Goal: Task Accomplishment & Management: Use online tool/utility

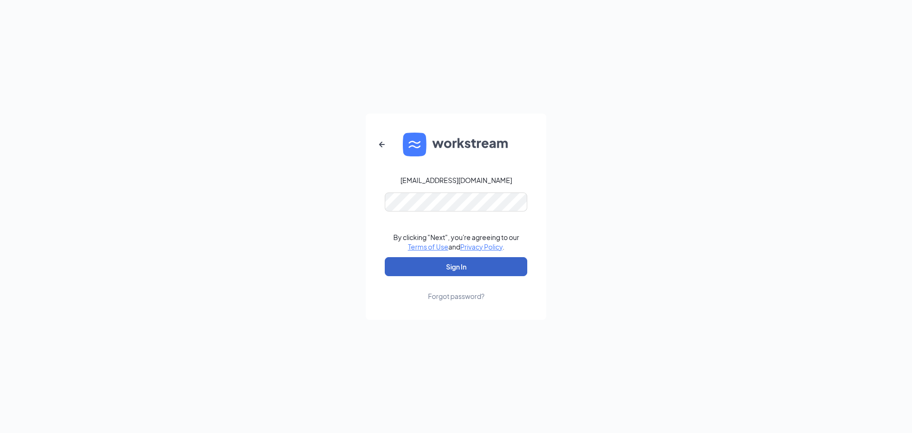
click at [443, 261] on button "Sign In" at bounding box center [456, 266] width 142 height 19
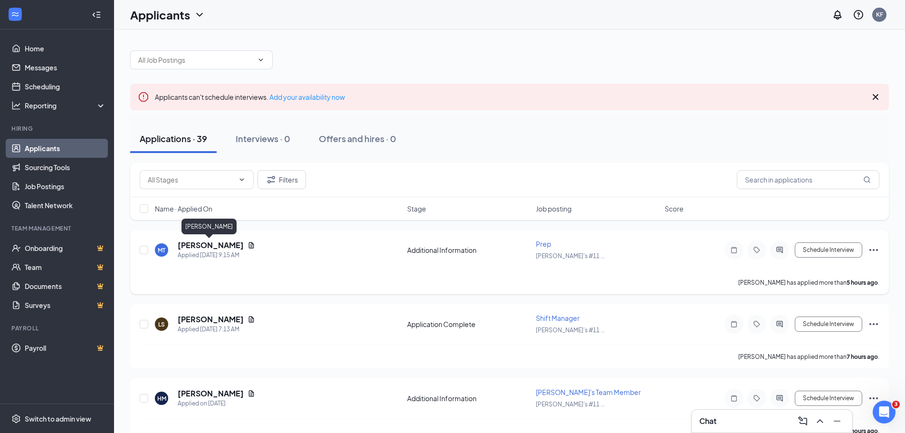
click at [197, 247] on h5 "[PERSON_NAME]" at bounding box center [211, 245] width 66 height 10
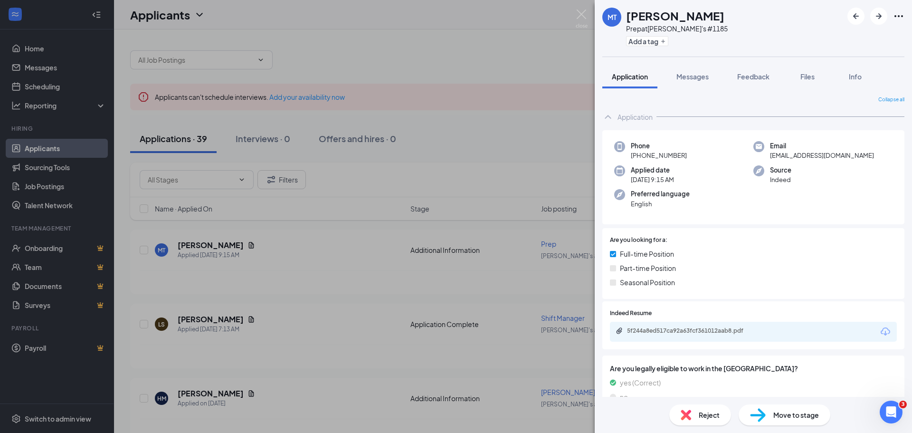
click at [898, 20] on icon "Ellipses" at bounding box center [898, 15] width 11 height 11
click at [855, 37] on link "View full application" at bounding box center [847, 37] width 103 height 9
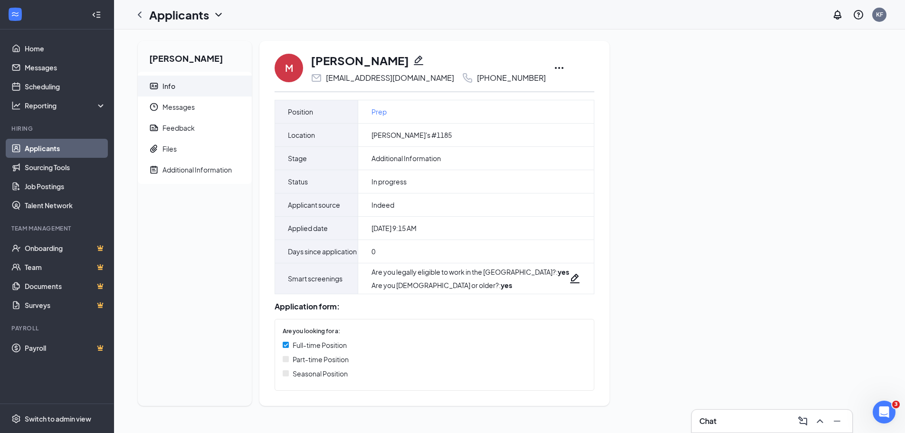
click at [553, 69] on icon "Ellipses" at bounding box center [558, 67] width 11 height 11
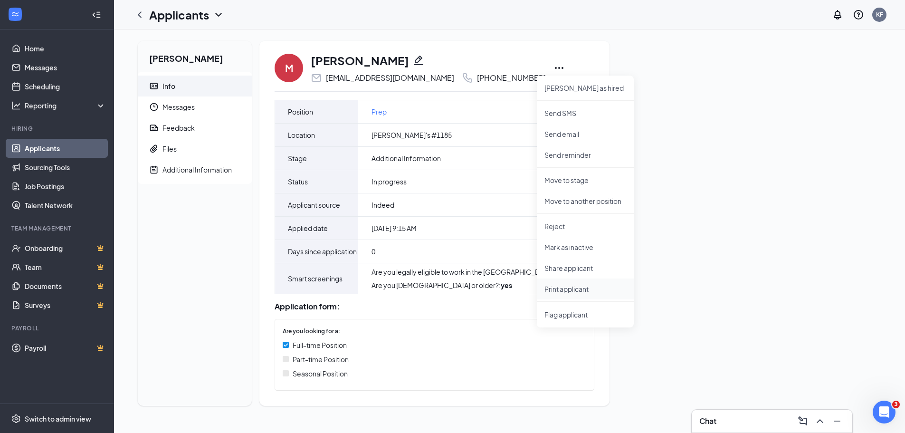
click at [567, 285] on p "Print applicant" at bounding box center [585, 288] width 82 height 9
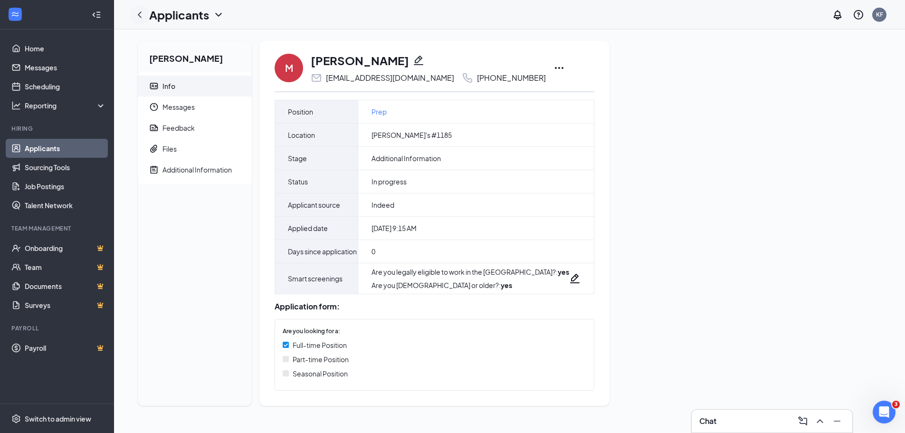
click at [141, 16] on icon "ChevronLeft" at bounding box center [139, 14] width 11 height 11
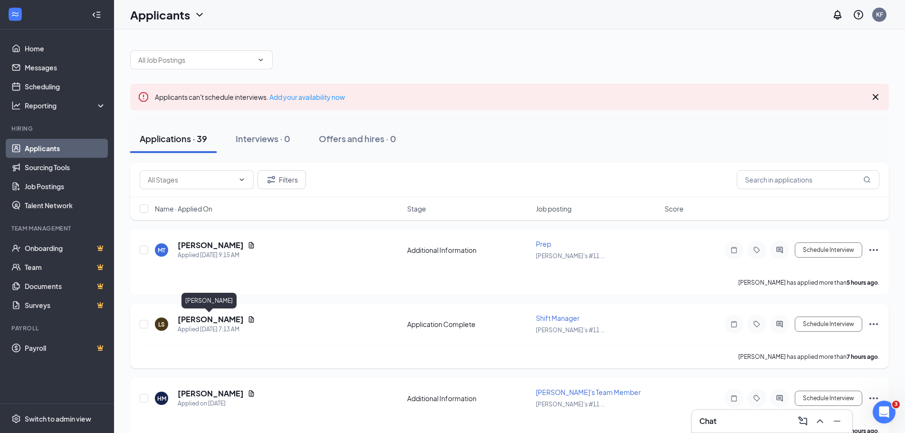
click at [217, 323] on h5 "[PERSON_NAME]" at bounding box center [211, 319] width 66 height 10
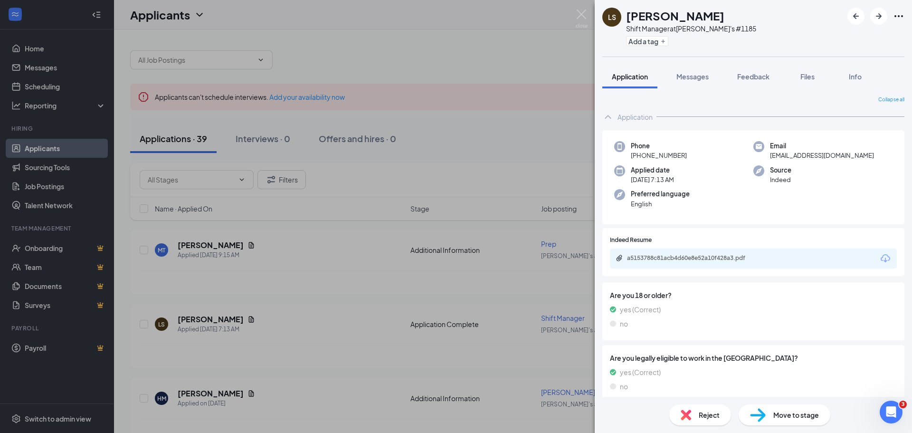
click at [900, 16] on icon "Ellipses" at bounding box center [898, 15] width 11 height 11
click at [836, 39] on link "View full application" at bounding box center [847, 37] width 103 height 9
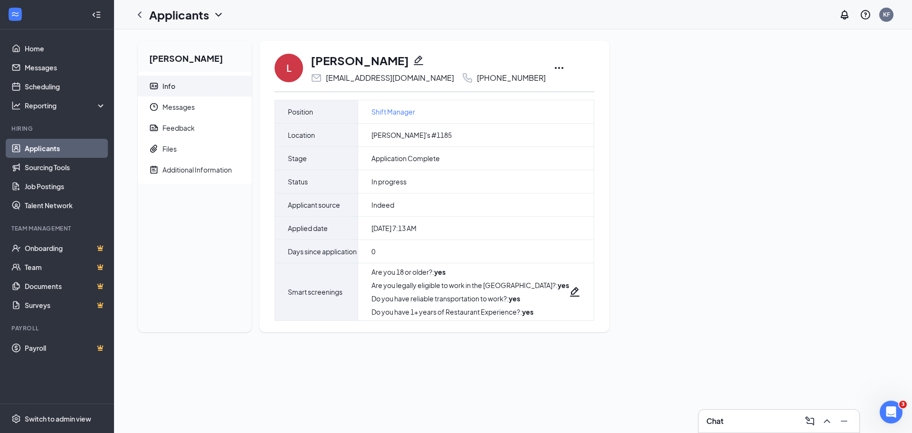
click at [553, 66] on icon "Ellipses" at bounding box center [558, 67] width 11 height 11
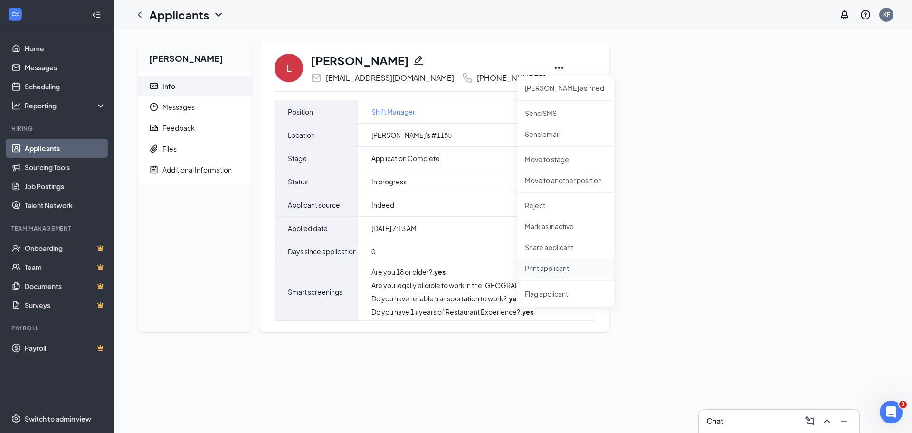
click at [553, 271] on p "Print applicant" at bounding box center [566, 267] width 82 height 9
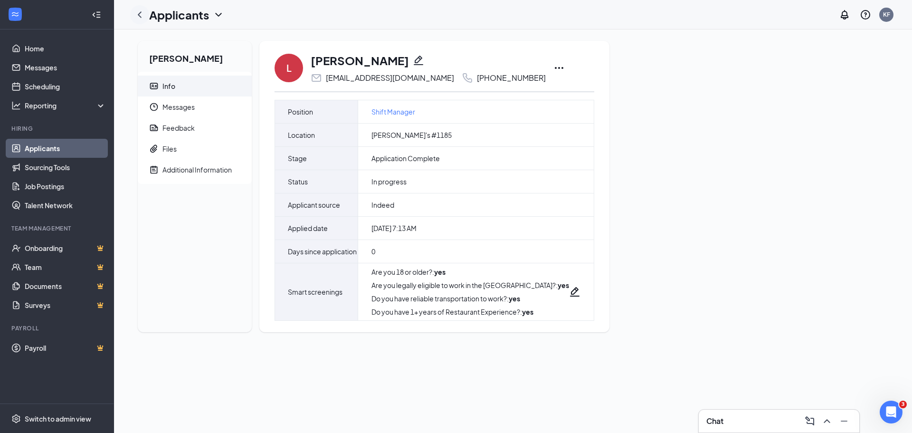
click at [141, 13] on icon "ChevronLeft" at bounding box center [140, 14] width 4 height 6
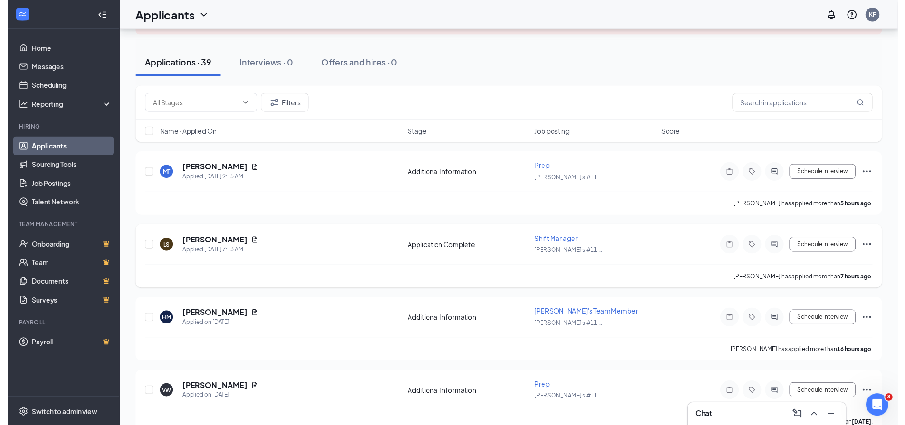
scroll to position [95, 0]
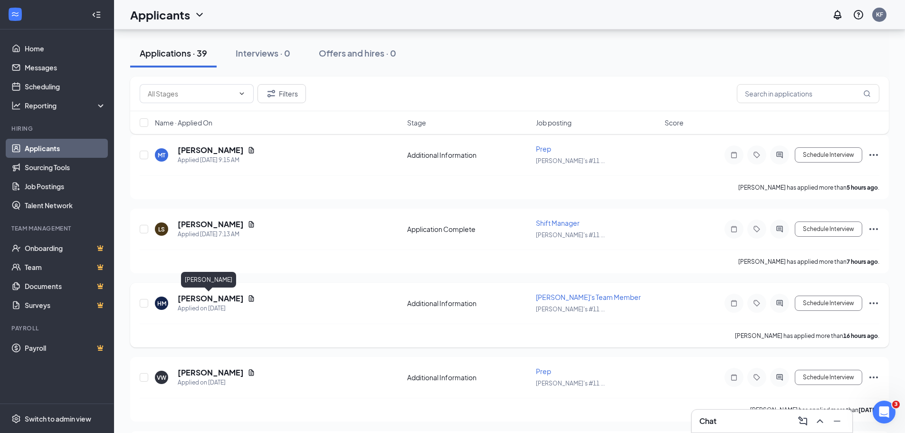
click at [200, 297] on h5 "[PERSON_NAME]" at bounding box center [211, 298] width 66 height 10
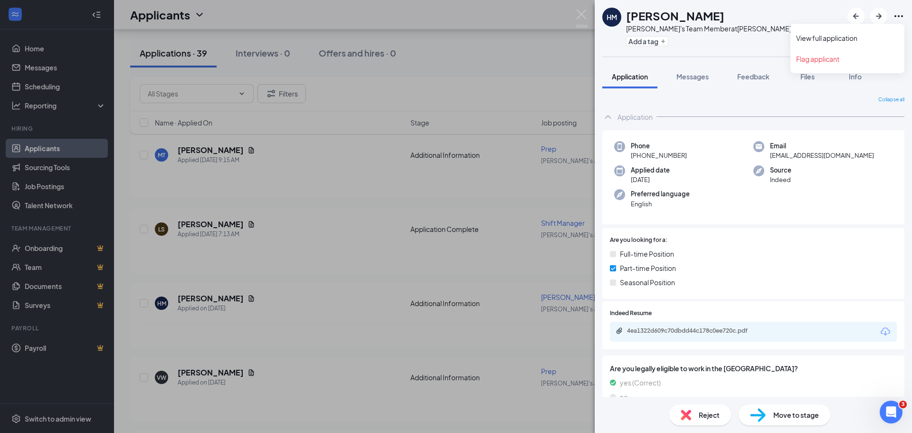
click at [897, 17] on icon "Ellipses" at bounding box center [898, 15] width 11 height 11
click at [838, 39] on link "View full application" at bounding box center [847, 37] width 103 height 9
click at [581, 16] on img at bounding box center [581, 18] width 12 height 19
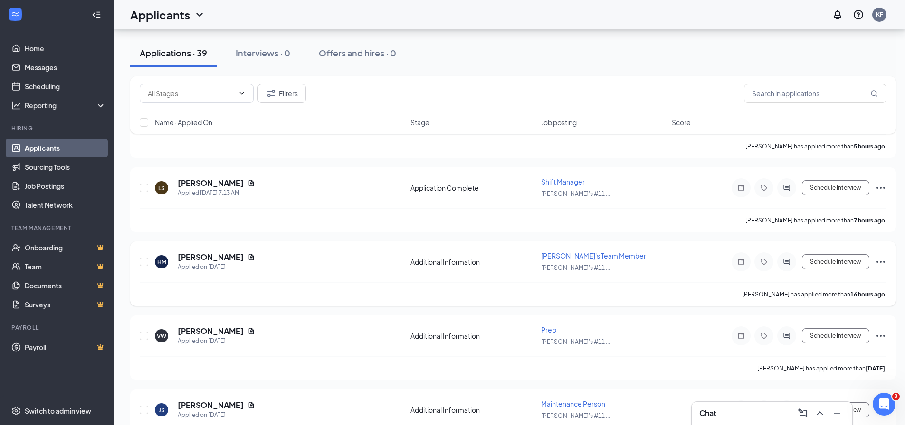
scroll to position [190, 0]
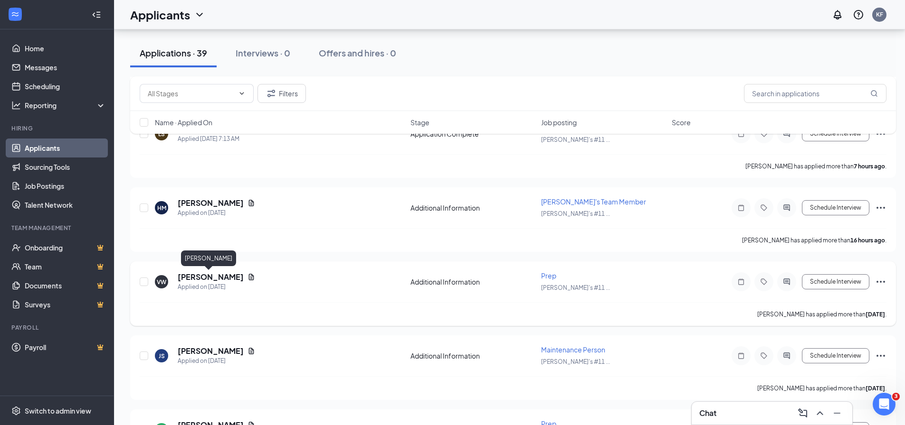
click at [203, 275] on h5 "[PERSON_NAME]" at bounding box center [211, 277] width 66 height 10
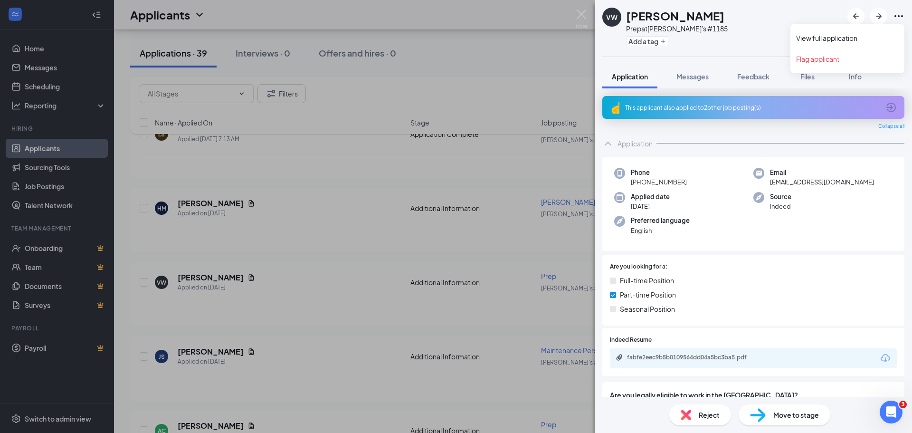
click at [898, 16] on icon "Ellipses" at bounding box center [898, 16] width 9 height 2
click at [853, 34] on link "View full application" at bounding box center [847, 37] width 103 height 9
click at [582, 15] on img at bounding box center [581, 18] width 12 height 19
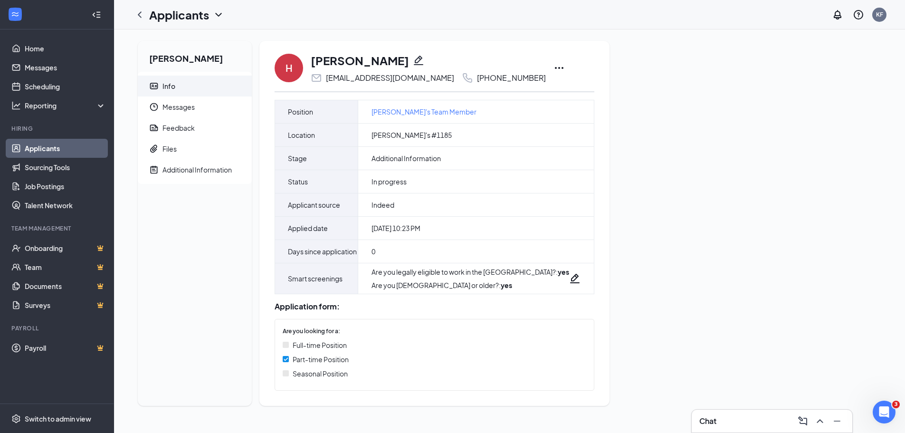
click at [553, 65] on icon "Ellipses" at bounding box center [558, 67] width 11 height 11
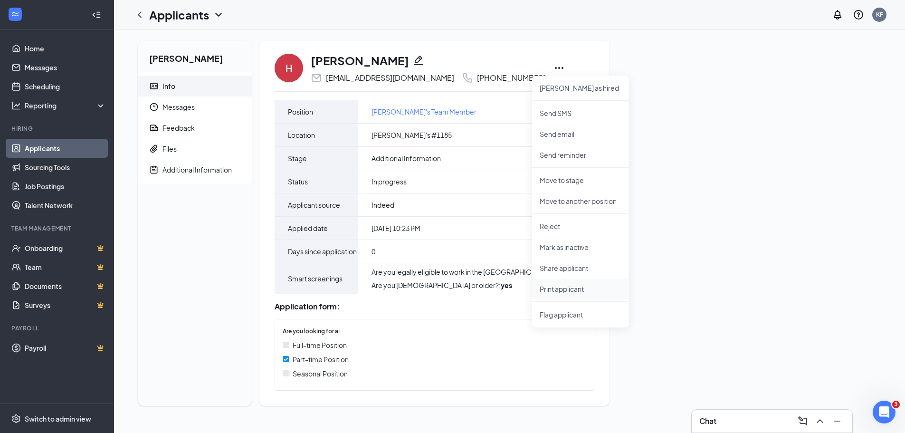
click at [568, 291] on p "Print applicant" at bounding box center [580, 288] width 82 height 9
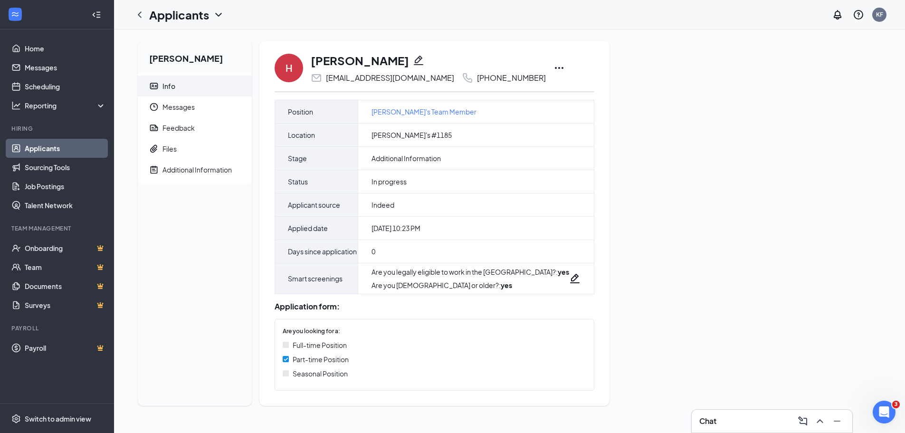
click at [140, 13] on icon "ChevronLeft" at bounding box center [140, 14] width 4 height 6
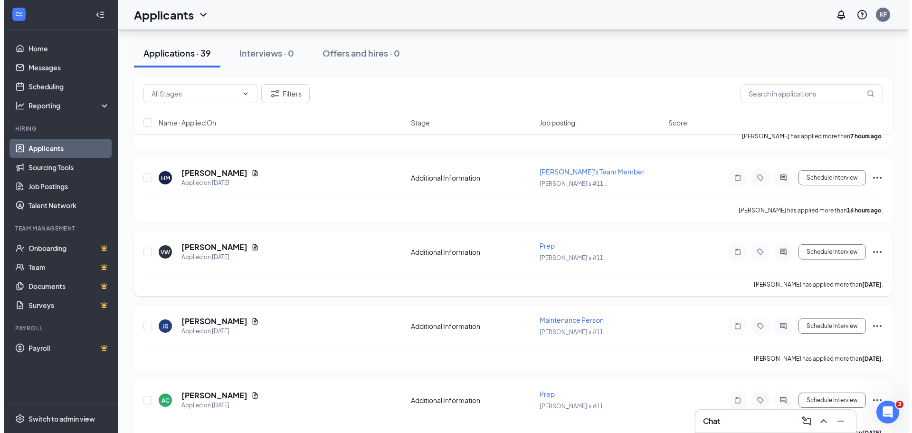
scroll to position [237, 0]
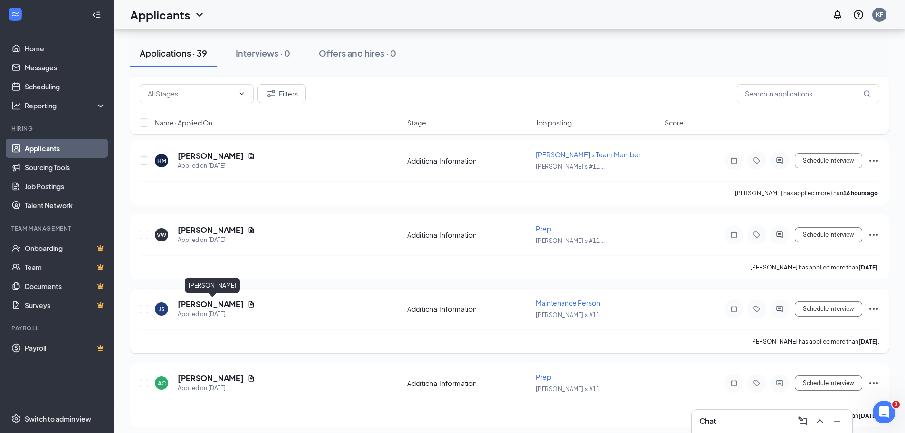
click at [226, 307] on h5 "[PERSON_NAME]" at bounding box center [211, 304] width 66 height 10
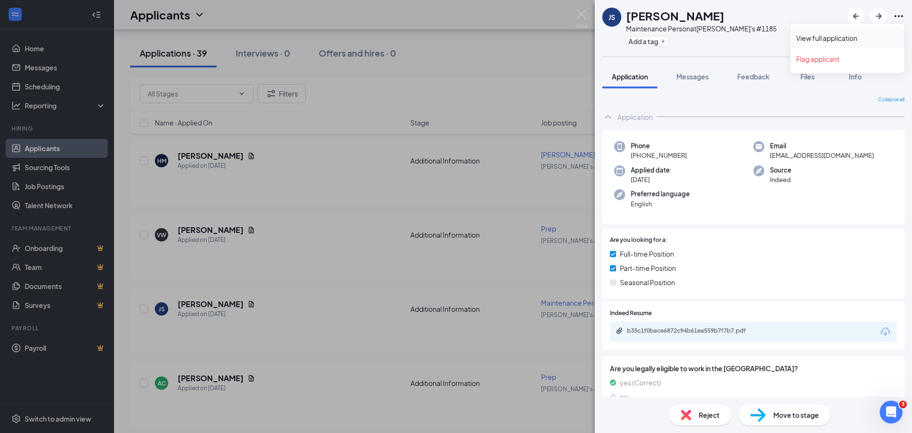
click at [849, 37] on link "View full application" at bounding box center [847, 37] width 103 height 9
click at [896, 16] on icon "Ellipses" at bounding box center [898, 15] width 11 height 11
click at [822, 41] on link "View full application" at bounding box center [847, 37] width 103 height 9
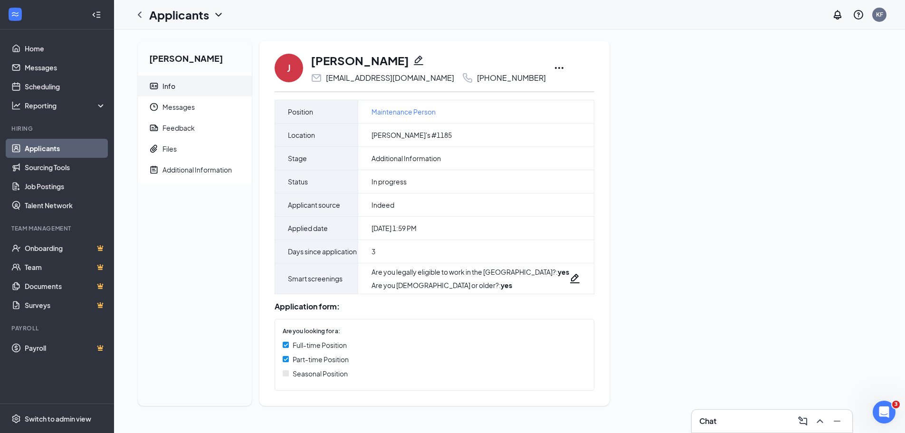
click at [555, 74] on div "J Jonathan Stellmacher jonathanstellmacher7@gmail.com +1 (989) 619-6021" at bounding box center [434, 67] width 320 height 31
click at [553, 68] on icon "Ellipses" at bounding box center [558, 67] width 11 height 11
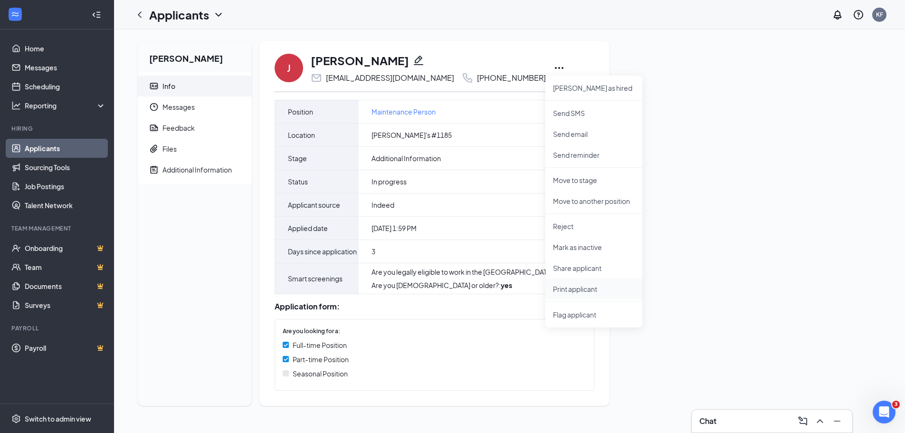
click at [580, 291] on p "Print applicant" at bounding box center [594, 288] width 82 height 9
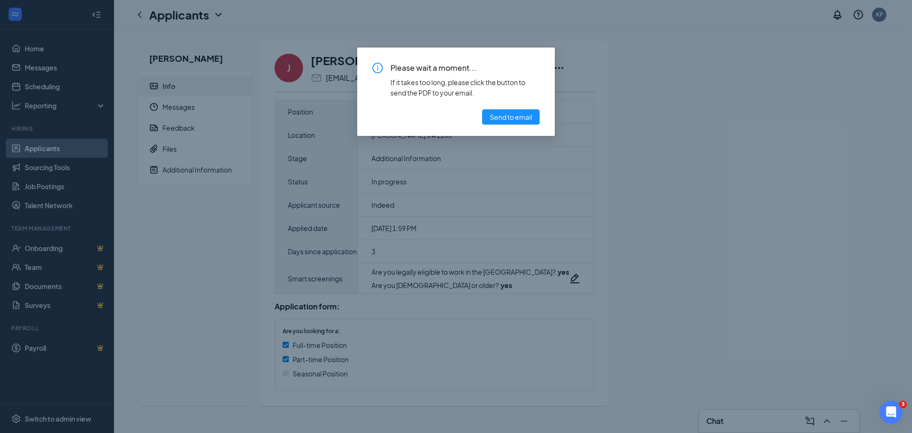
click at [708, 132] on div "Please wait a moment... If it takes too long, please click the button to send t…" at bounding box center [456, 216] width 912 height 433
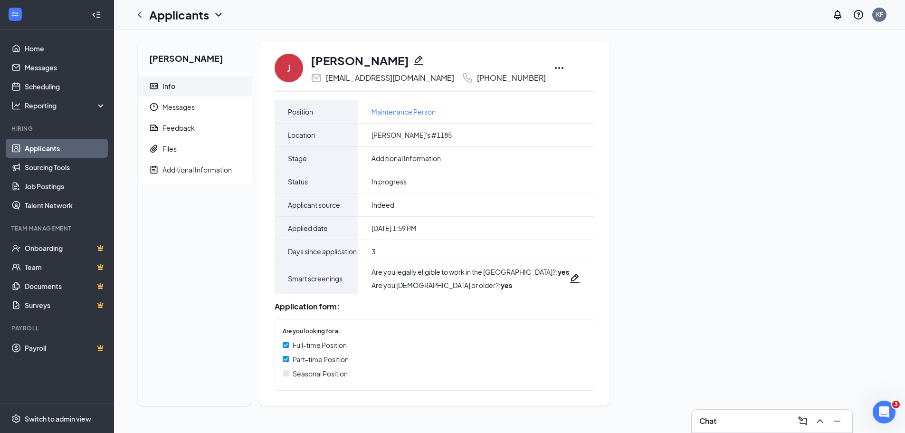
click at [553, 73] on icon "Ellipses" at bounding box center [558, 67] width 11 height 11
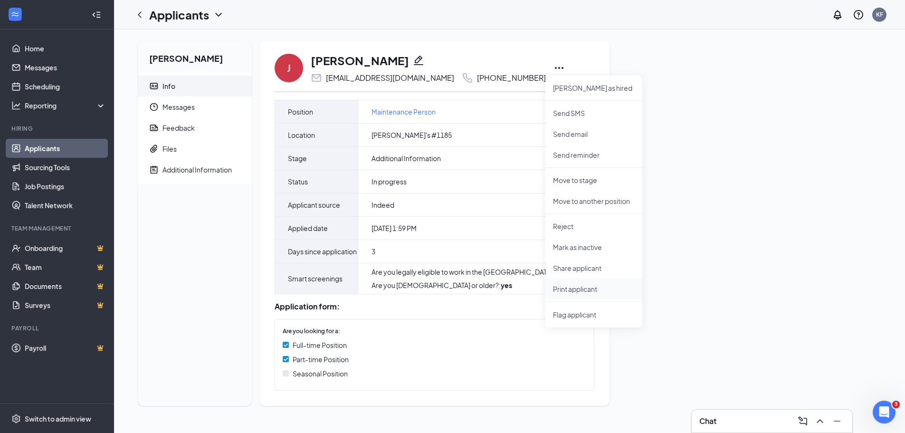
click at [575, 288] on p "Print applicant" at bounding box center [594, 288] width 82 height 9
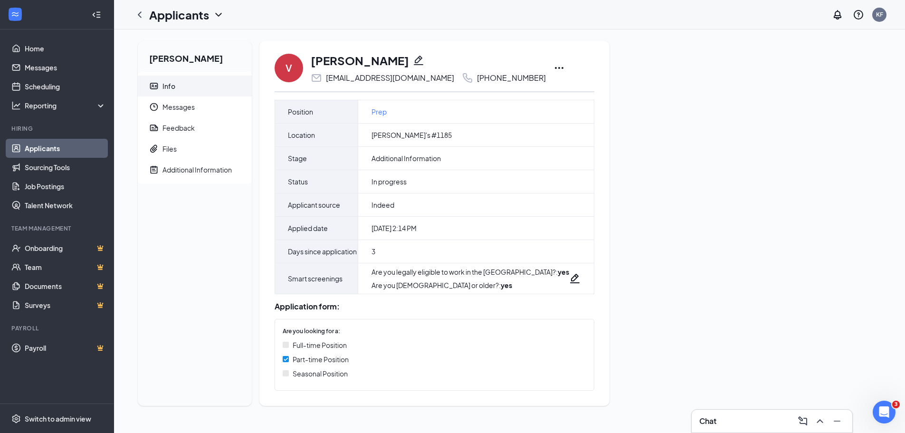
click at [553, 68] on icon "Ellipses" at bounding box center [558, 67] width 11 height 11
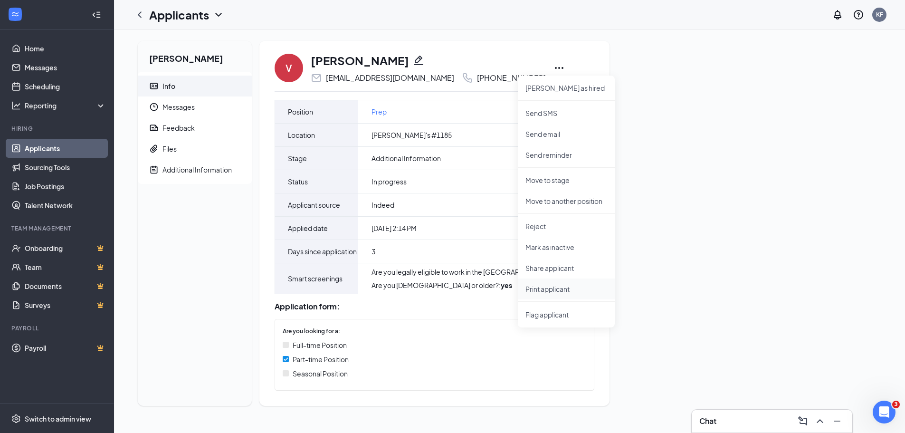
click at [540, 287] on p "Print applicant" at bounding box center [566, 288] width 82 height 9
